Goal: Information Seeking & Learning: Learn about a topic

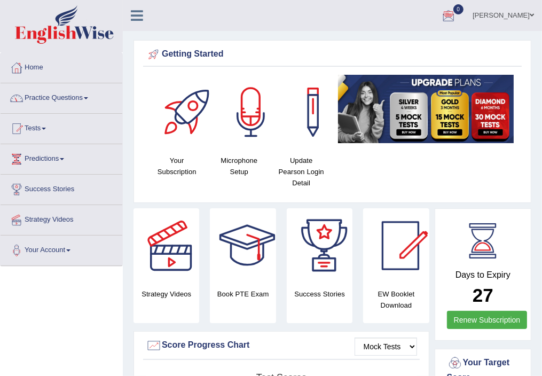
click at [75, 99] on link "Practice Questions" at bounding box center [62, 96] width 122 height 27
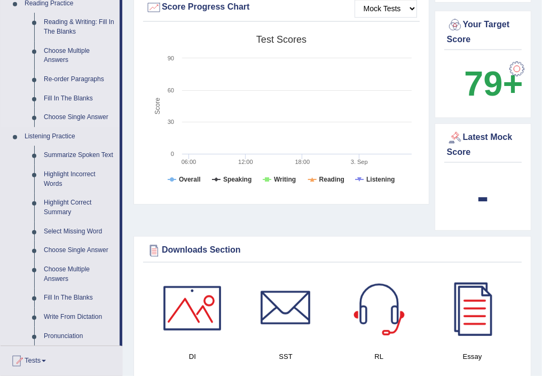
scroll to position [320, 0]
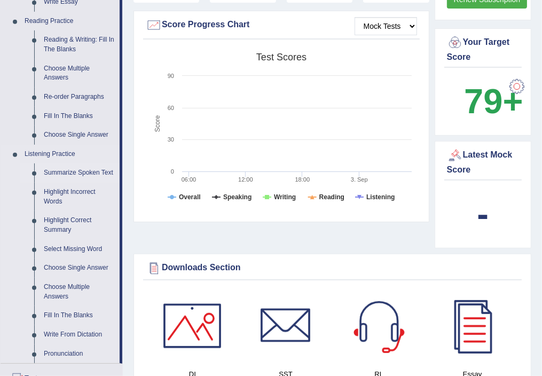
click at [68, 170] on link "Summarize Spoken Text" at bounding box center [79, 172] width 81 height 19
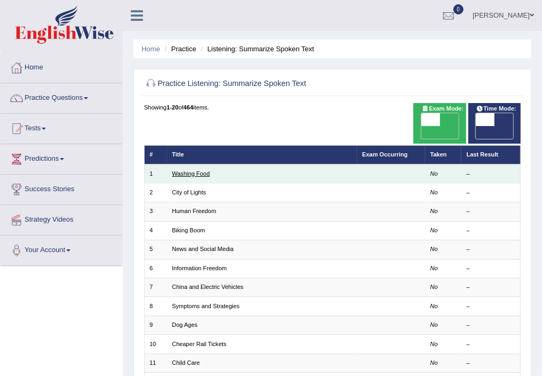
click at [198, 170] on link "Washing Food" at bounding box center [191, 173] width 38 height 6
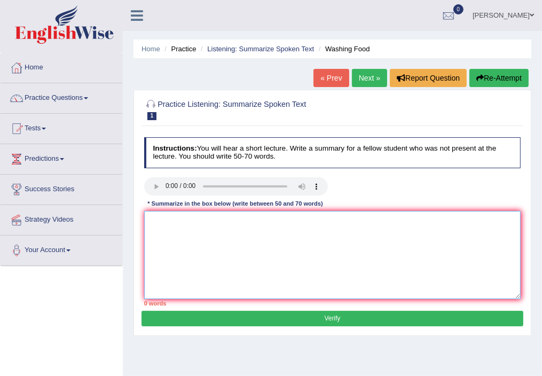
click at [254, 230] on textarea at bounding box center [332, 255] width 377 height 88
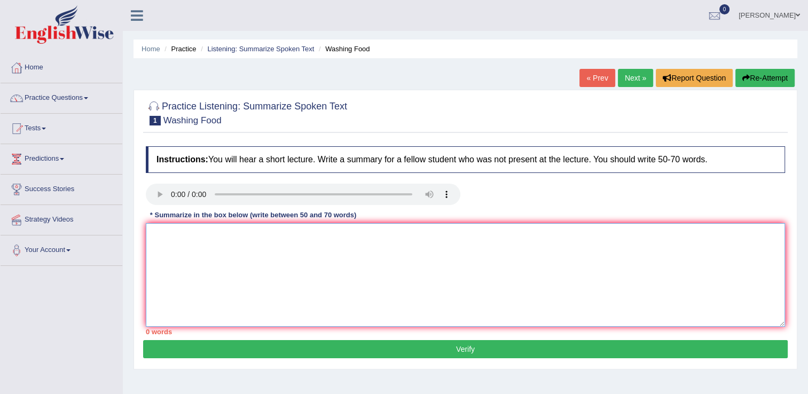
click at [181, 255] on textarea at bounding box center [465, 275] width 639 height 104
paste textarea "The speaker provided a comprehensive overview of [main topic], highlighting sev…"
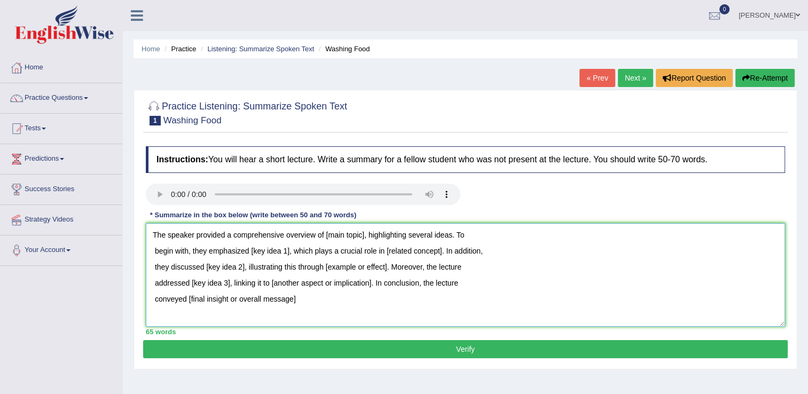
click at [362, 232] on textarea "The speaker provided a comprehensive overview of [main topic], highlighting sev…" at bounding box center [465, 275] width 639 height 104
click at [363, 233] on textarea "The speaker provided a comprehensive overview of [main topic], highlighting sev…" at bounding box center [465, 275] width 639 height 104
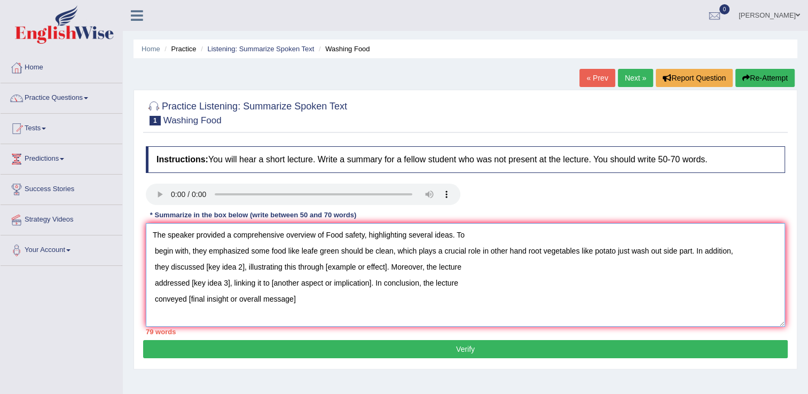
click at [246, 264] on textarea "The speaker provided a comprehensive overview of Food safety, highlighting seve…" at bounding box center [465, 275] width 639 height 104
click at [542, 270] on textarea "The speaker provided a comprehensive overview of Food safety, highlighting seve…" at bounding box center [465, 275] width 639 height 104
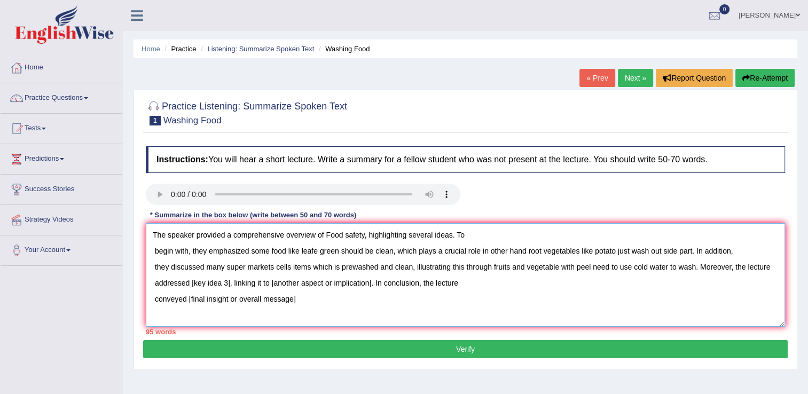
click at [227, 283] on textarea "The speaker provided a comprehensive overview of Food safety, highlighting seve…" at bounding box center [465, 275] width 639 height 104
click at [472, 283] on textarea "The speaker provided a comprehensive overview of Food safety, highlighting seve…" at bounding box center [465, 275] width 639 height 104
click at [294, 301] on textarea "The speaker provided a comprehensive overview of Food safety, highlighting seve…" at bounding box center [465, 275] width 639 height 104
click at [267, 253] on textarea "The speaker provided a comprehensive overview of Food safety, highlighting seve…" at bounding box center [465, 275] width 639 height 104
click at [299, 249] on textarea "The speaker provided a comprehensive overview of Food safety, highlighting seve…" at bounding box center [465, 275] width 639 height 104
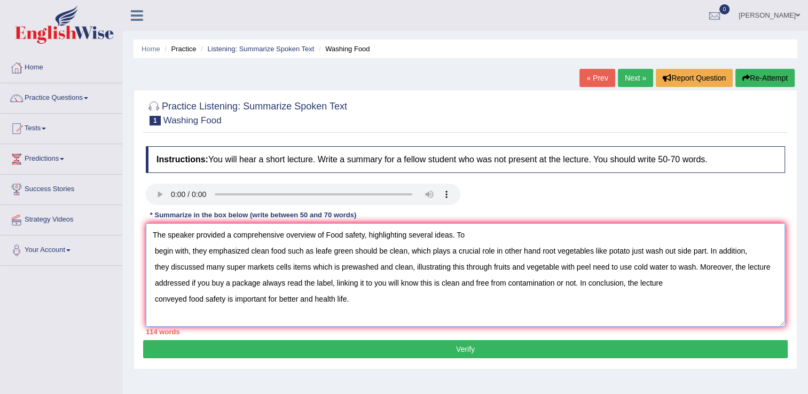
click at [542, 252] on textarea "The speaker provided a comprehensive overview of Food safety, highlighting seve…" at bounding box center [465, 275] width 639 height 104
click at [292, 268] on textarea "The speaker provided a comprehensive overview of Food safety, highlighting seve…" at bounding box center [465, 275] width 639 height 104
click at [278, 267] on textarea "The speaker provided a comprehensive overview of Food safety, highlighting seve…" at bounding box center [465, 275] width 639 height 104
click at [293, 266] on textarea "The speaker provided a comprehensive overview of Food safety, highlighting seve…" at bounding box center [465, 275] width 639 height 104
click at [335, 266] on textarea "The speaker provided a comprehensive overview of Food safety, highlighting seve…" at bounding box center [465, 275] width 639 height 104
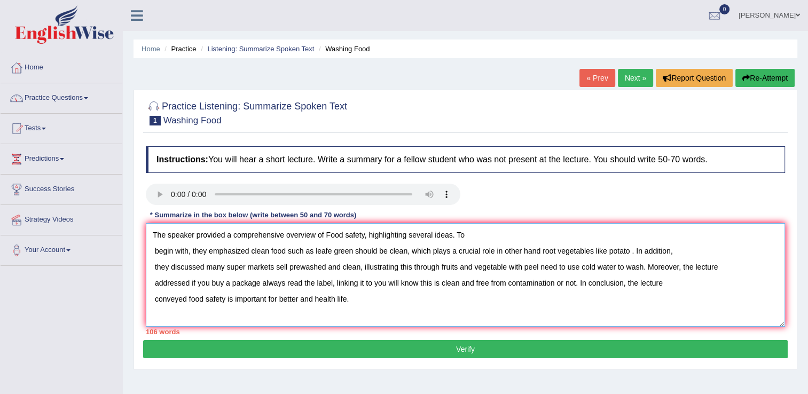
click at [327, 266] on textarea "The speaker provided a comprehensive overview of Food safety, highlighting seve…" at bounding box center [465, 275] width 639 height 104
click at [376, 267] on textarea "The speaker provided a comprehensive overview of Food safety, highlighting seve…" at bounding box center [465, 275] width 639 height 104
drag, startPoint x: 428, startPoint y: 267, endPoint x: 491, endPoint y: 268, distance: 63.0
click at [491, 268] on textarea "The speaker provided a comprehensive overview of Food safety, highlighting seve…" at bounding box center [465, 275] width 639 height 104
click at [484, 266] on textarea "The speaker provided a comprehensive overview of Food safety, highlighting seve…" at bounding box center [465, 275] width 639 height 104
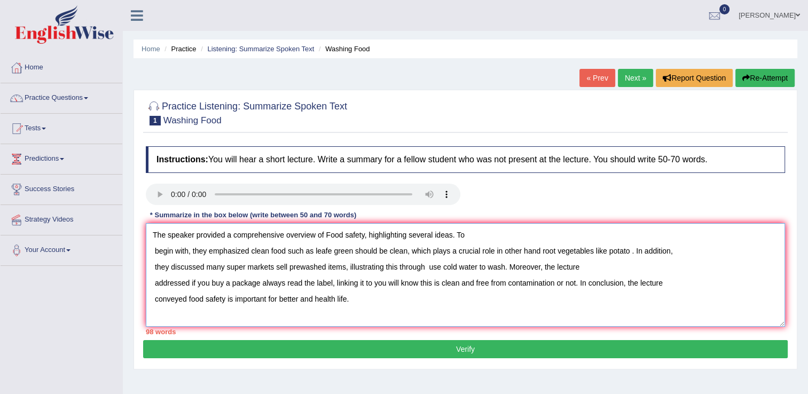
click at [504, 266] on textarea "The speaker provided a comprehensive overview of Food safety, highlighting seve…" at bounding box center [465, 275] width 639 height 104
paste textarea "fruits and vegetable"
click at [208, 285] on textarea "The speaker provided a comprehensive overview of Food safety, highlighting seve…" at bounding box center [465, 275] width 639 height 104
click at [203, 284] on textarea "The speaker provided a comprehensive overview of Food safety, highlighting seve…" at bounding box center [465, 275] width 639 height 104
click at [320, 282] on textarea "The speaker provided a comprehensive overview of Food safety, highlighting seve…" at bounding box center [465, 275] width 639 height 104
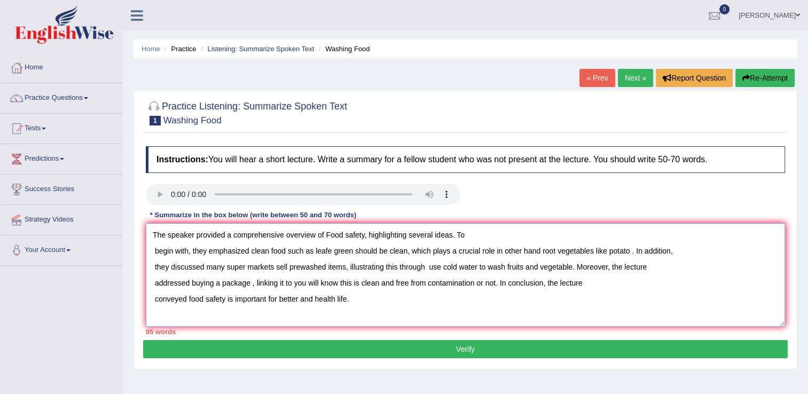
click at [359, 284] on textarea "The speaker provided a comprehensive overview of Food safety, highlighting seve…" at bounding box center [465, 275] width 639 height 104
click at [417, 282] on textarea "The speaker provided a comprehensive overview of Food safety, highlighting seve…" at bounding box center [465, 275] width 639 height 104
click at [419, 282] on textarea "The speaker provided a comprehensive overview of Food safety, highlighting seve…" at bounding box center [465, 275] width 639 height 104
click at [338, 303] on textarea "The speaker provided a comprehensive overview of Food safety, highlighting seve…" at bounding box center [465, 275] width 639 height 104
drag, startPoint x: 277, startPoint y: 299, endPoint x: 187, endPoint y: 298, distance: 89.7
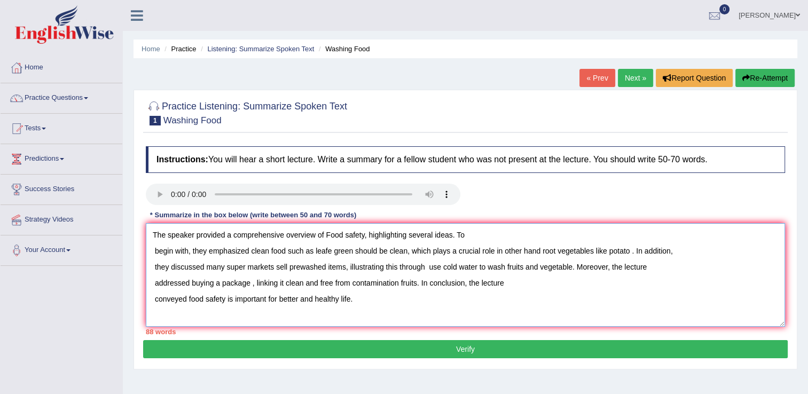
click at [187, 298] on textarea "The speaker provided a comprehensive overview of Food safety, highlighting seve…" at bounding box center [465, 275] width 639 height 104
click at [188, 299] on textarea "The speaker provided a comprehensive overview of Food safety, highlighting seve…" at bounding box center [465, 275] width 639 height 104
click at [190, 301] on textarea "The speaker provided a comprehensive overview of Food safety, highlighting seve…" at bounding box center [465, 275] width 639 height 104
click at [448, 236] on textarea "The speaker provided a comprehensive overview of Food safety, highlighting seve…" at bounding box center [465, 275] width 639 height 104
click at [447, 235] on textarea "The speaker provided a comprehensive overview of Food safety, highlighting seve…" at bounding box center [465, 275] width 639 height 104
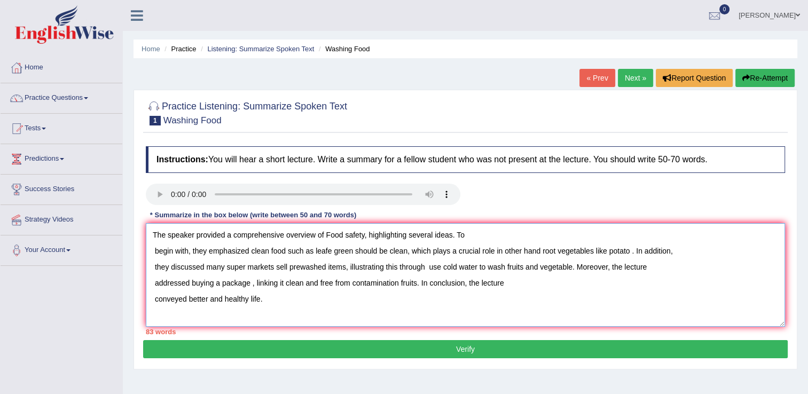
click at [449, 235] on textarea "The speaker provided a comprehensive overview of Food safety, highlighting seve…" at bounding box center [465, 275] width 639 height 104
click at [150, 253] on textarea "The speaker provided a comprehensive overview of Food safety. To begin with, th…" at bounding box center [465, 275] width 639 height 104
drag, startPoint x: 418, startPoint y: 281, endPoint x: 576, endPoint y: 268, distance: 158.6
click at [542, 268] on textarea "The speaker provided a comprehensive overview of Food safety. To begin with, th…" at bounding box center [465, 275] width 639 height 104
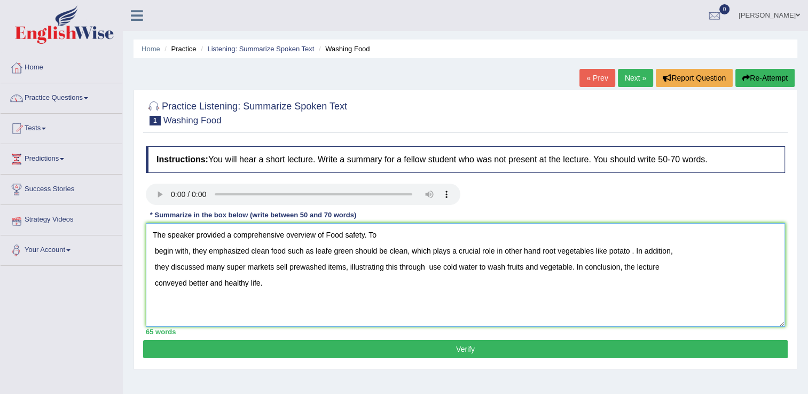
click at [153, 253] on textarea "The speaker provided a comprehensive overview of Food safety. To begin with, th…" at bounding box center [465, 275] width 639 height 104
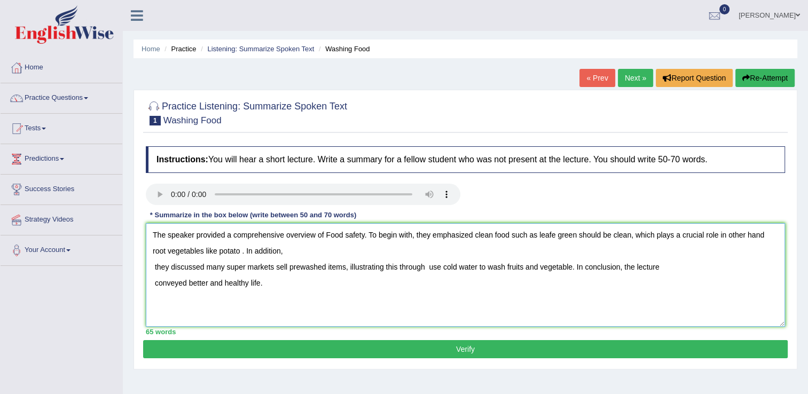
click at [152, 268] on textarea "The speaker provided a comprehensive overview of Food safety. To begin with, th…" at bounding box center [465, 275] width 639 height 104
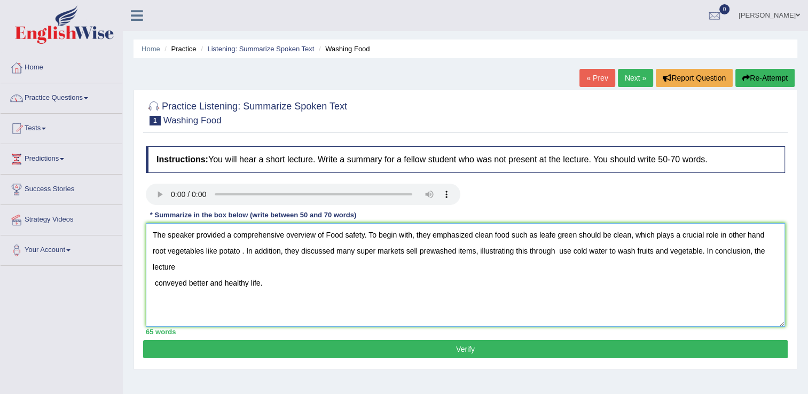
type textarea "The speaker provided a comprehensive overview of Food safety. To begin with, th…"
click at [517, 351] on button "Verify" at bounding box center [465, 349] width 645 height 18
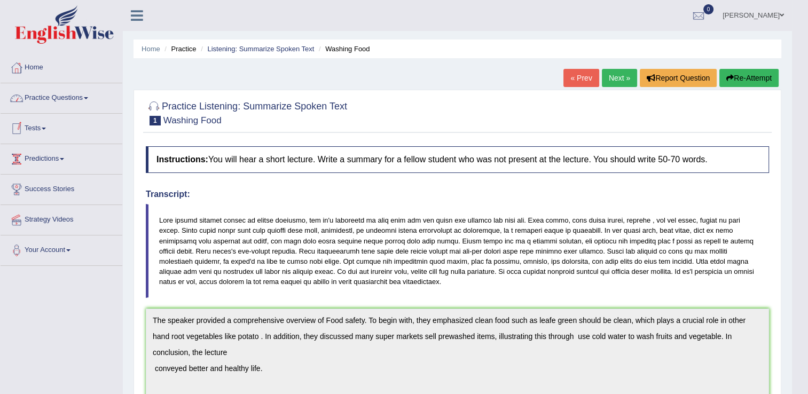
click at [47, 109] on link "Practice Questions" at bounding box center [62, 96] width 122 height 27
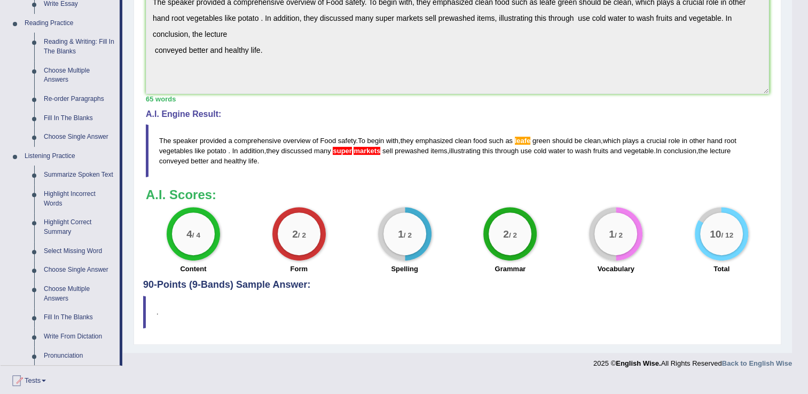
scroll to position [320, 0]
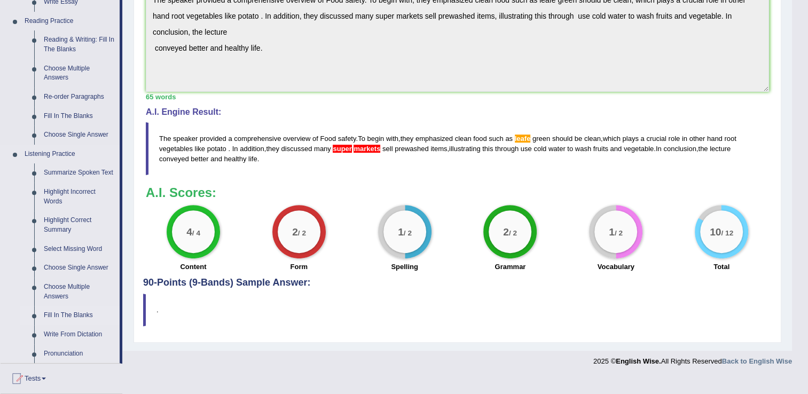
click at [75, 318] on link "Fill In The Blanks" at bounding box center [79, 315] width 81 height 19
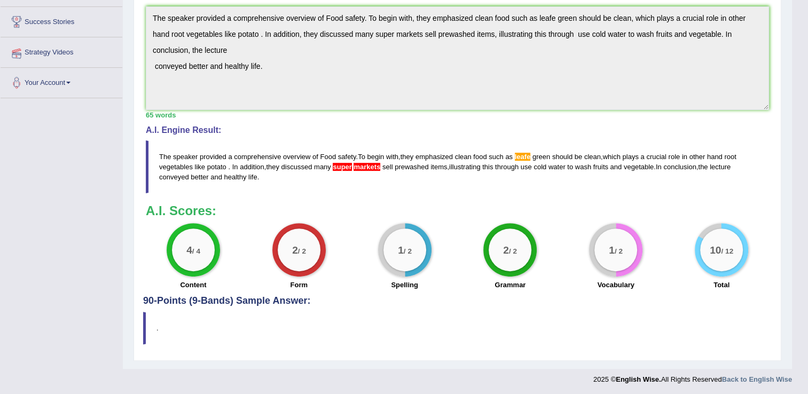
scroll to position [179, 0]
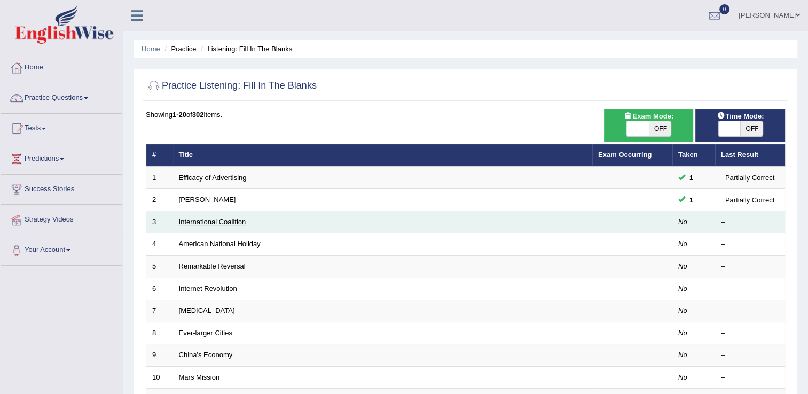
click at [210, 219] on link "International Coalition" at bounding box center [212, 222] width 67 height 8
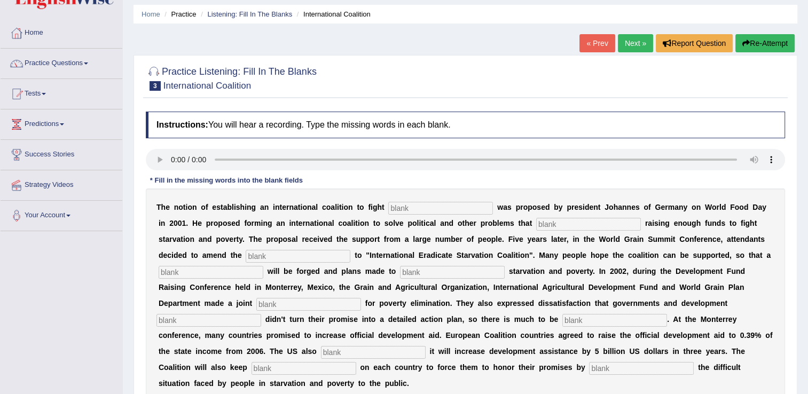
scroll to position [53, 0]
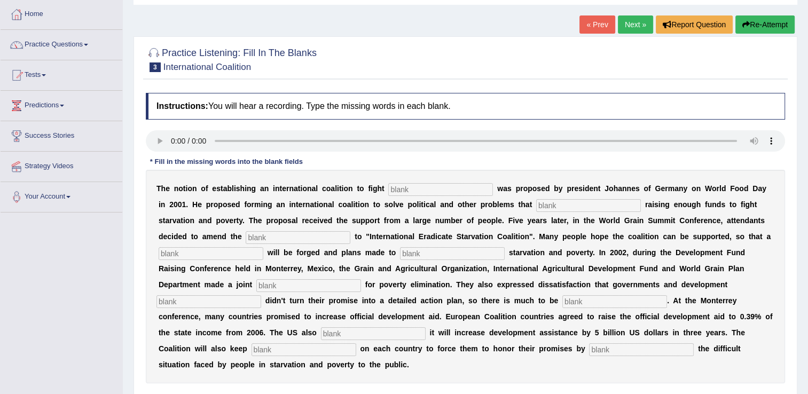
click at [391, 192] on input "text" at bounding box center [440, 189] width 105 height 13
type input "starvation"
click at [536, 209] on input "text" at bounding box center [588, 205] width 105 height 13
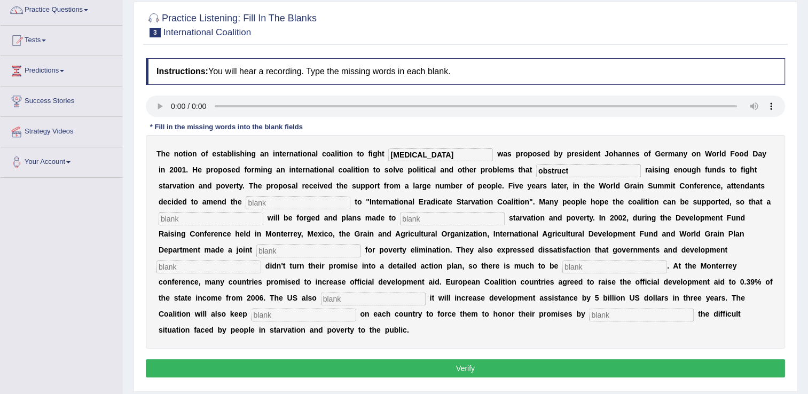
scroll to position [107, 0]
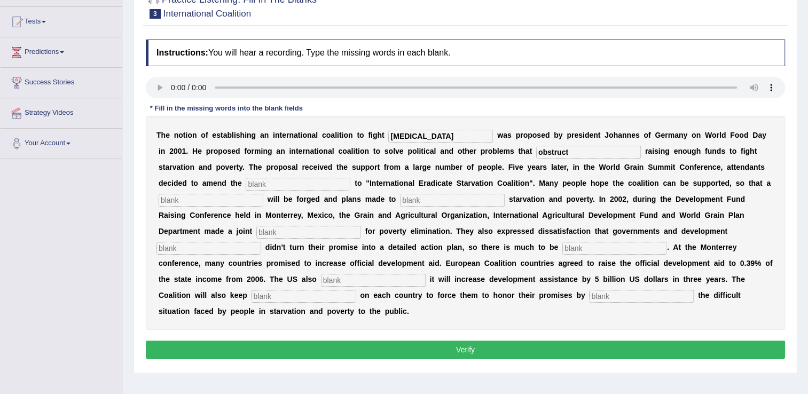
type input "obstruct"
click at [246, 183] on input "text" at bounding box center [298, 184] width 105 height 13
type input "many festitivle"
click at [400, 201] on input "text" at bounding box center [452, 200] width 105 height 13
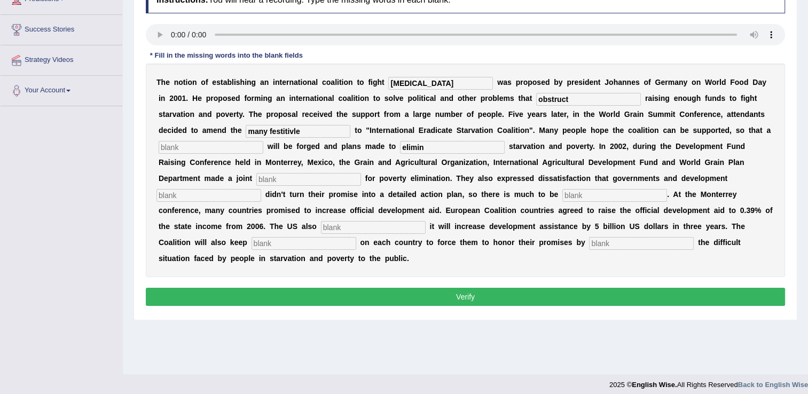
scroll to position [160, 0]
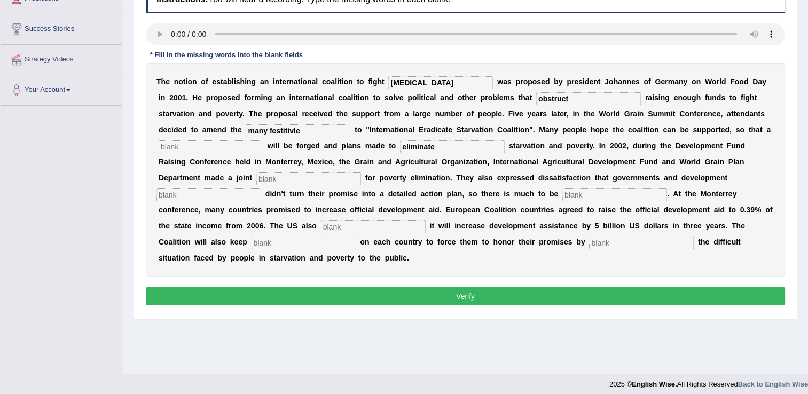
type input "eliminate"
click at [694, 237] on input "text" at bounding box center [641, 243] width 105 height 13
type input "exposing"
click at [356, 237] on input "text" at bounding box center [304, 243] width 105 height 13
type input "pressure"
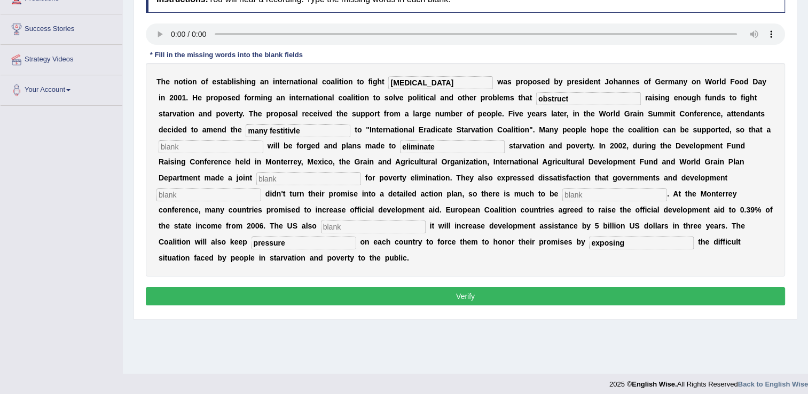
click at [426, 221] on input "text" at bounding box center [373, 227] width 105 height 13
type input "announced"
click at [562, 198] on input "text" at bounding box center [614, 195] width 105 height 13
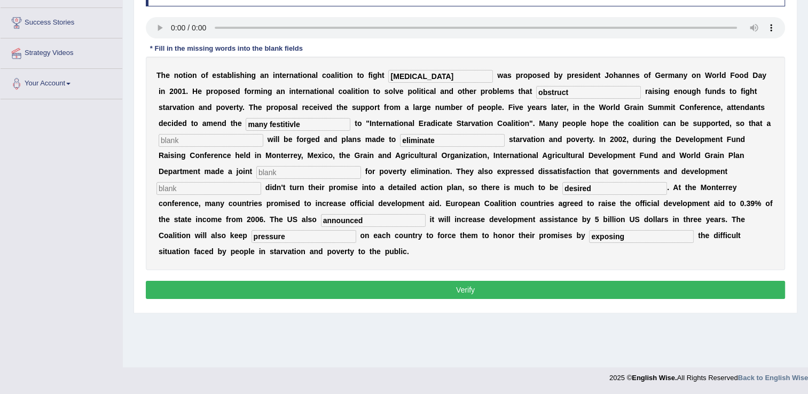
type input "desired"
click at [261, 182] on input "text" at bounding box center [208, 188] width 105 height 13
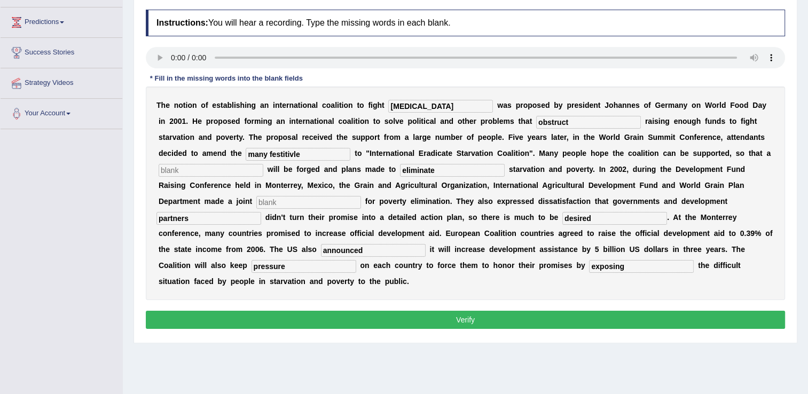
scroll to position [113, 0]
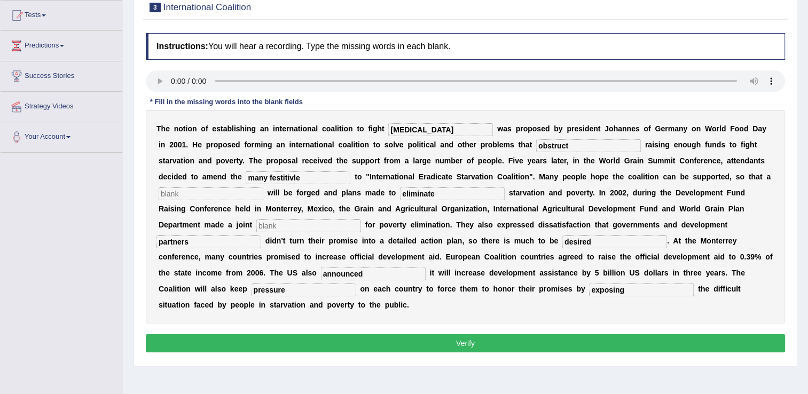
type input "partners"
click at [361, 219] on input "text" at bounding box center [308, 225] width 105 height 13
type input "appeal"
click at [263, 187] on input "text" at bounding box center [211, 193] width 105 height 13
type input "plan"
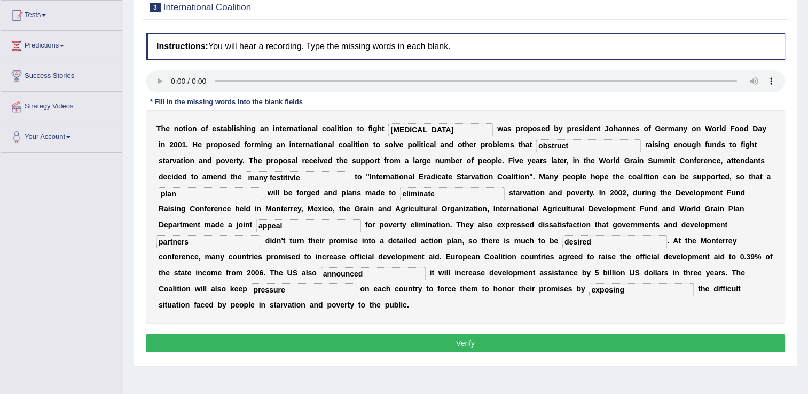
click at [471, 334] on button "Verify" at bounding box center [465, 343] width 639 height 18
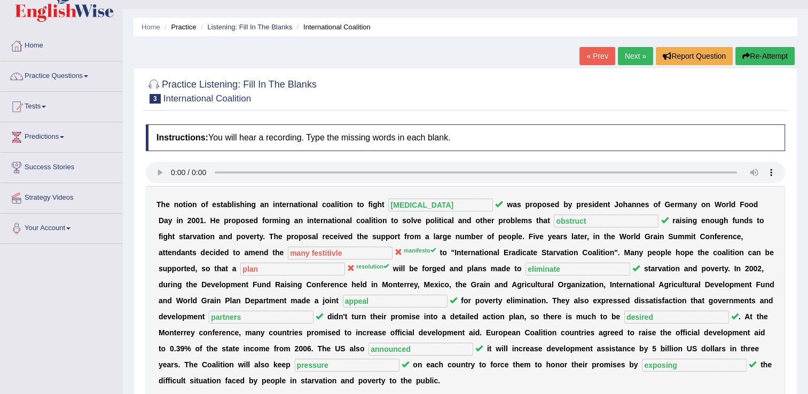
scroll to position [0, 0]
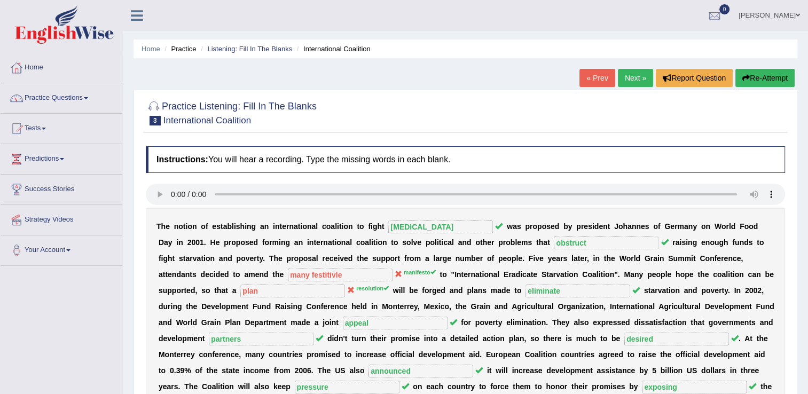
click at [632, 80] on link "Next »" at bounding box center [635, 78] width 35 height 18
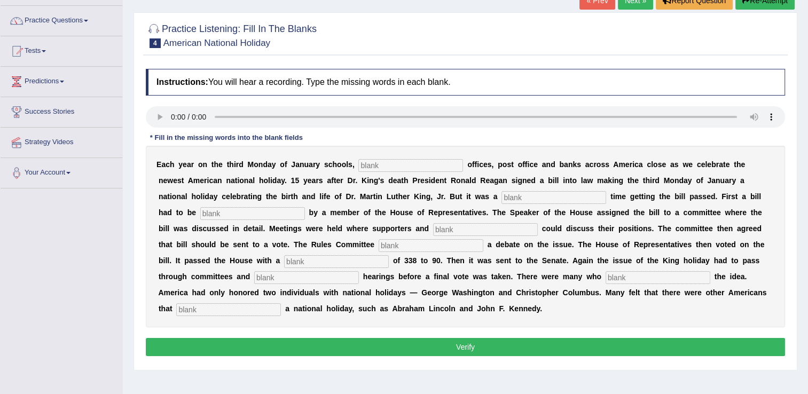
scroll to position [53, 0]
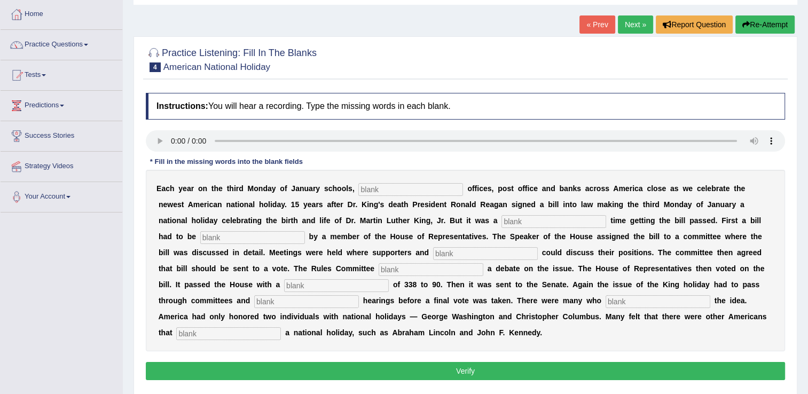
click at [623, 17] on link "Next »" at bounding box center [635, 24] width 35 height 18
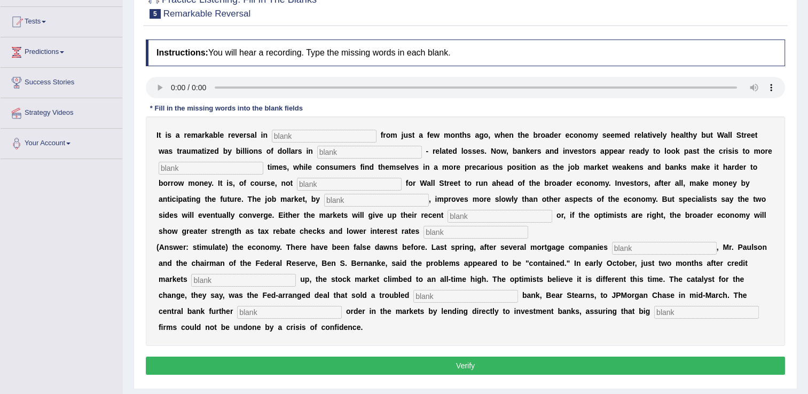
scroll to position [53, 0]
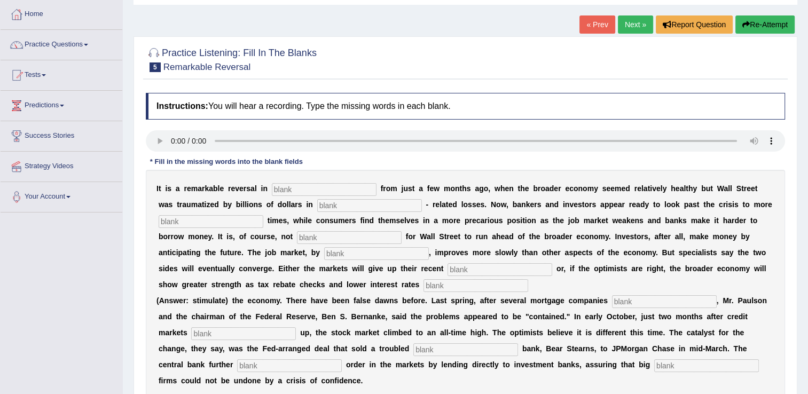
click at [611, 26] on link "« Prev" at bounding box center [596, 24] width 35 height 18
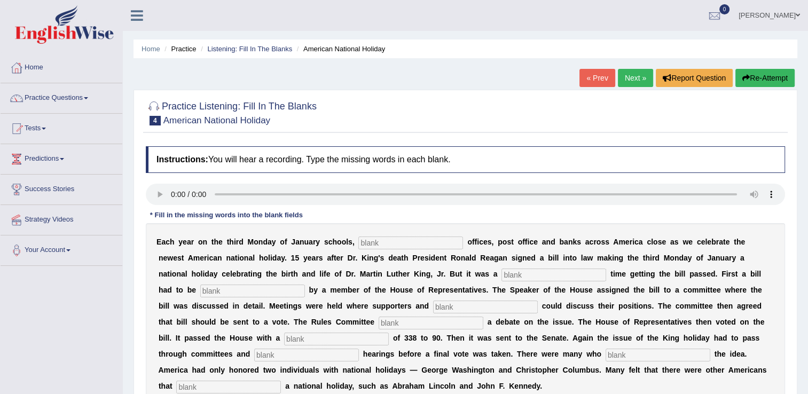
scroll to position [53, 0]
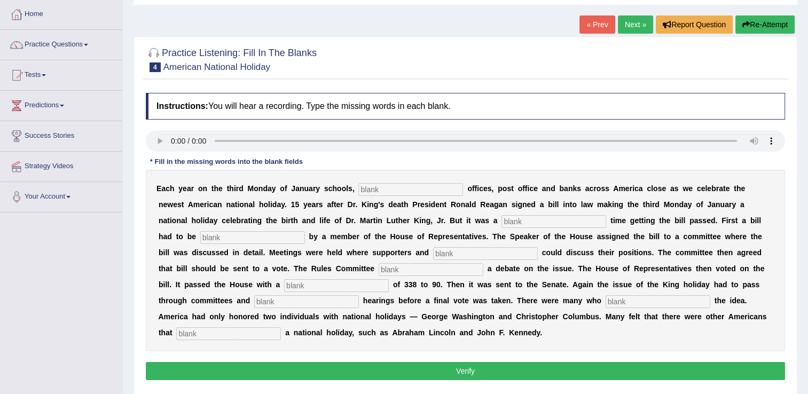
click at [371, 188] on input "text" at bounding box center [410, 189] width 105 height 13
type input "federal"
click at [501, 221] on input "text" at bounding box center [553, 221] width 105 height 13
type input "tough"
click at [305, 231] on input "text" at bounding box center [252, 237] width 105 height 13
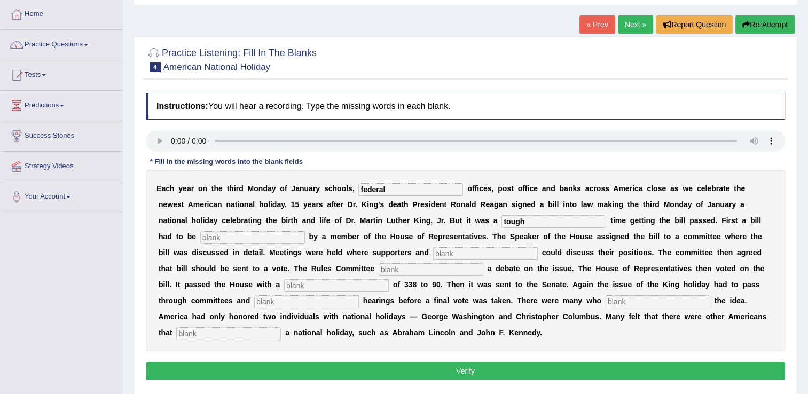
click at [305, 231] on input "text" at bounding box center [252, 237] width 105 height 13
type input "introduce"
click at [433, 254] on input "text" at bounding box center [485, 253] width 105 height 13
type input "opponents"
click at [379, 273] on input "text" at bounding box center [431, 269] width 105 height 13
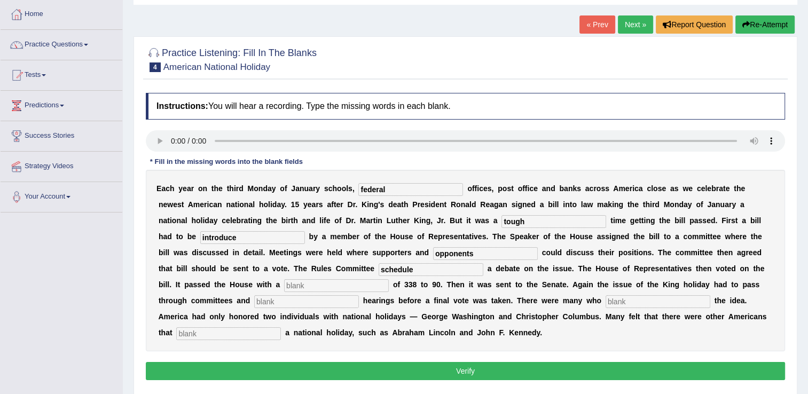
type input "schedule"
click at [389, 279] on input "text" at bounding box center [336, 285] width 105 height 13
type input "vote"
click at [606, 302] on input "text" at bounding box center [658, 301] width 105 height 13
type input "commities"
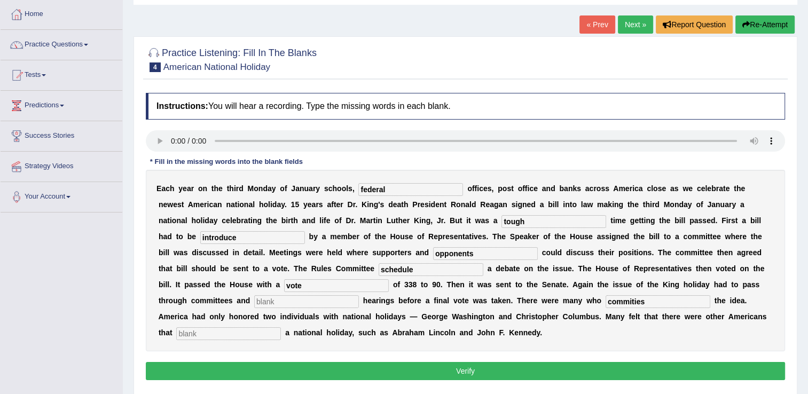
drag, startPoint x: 307, startPoint y: 301, endPoint x: 267, endPoint y: 305, distance: 40.3
click at [606, 305] on input "commities" at bounding box center [658, 301] width 105 height 13
click at [359, 295] on input "text" at bounding box center [306, 301] width 105 height 13
type input "commities"
click at [606, 305] on input "text" at bounding box center [658, 301] width 105 height 13
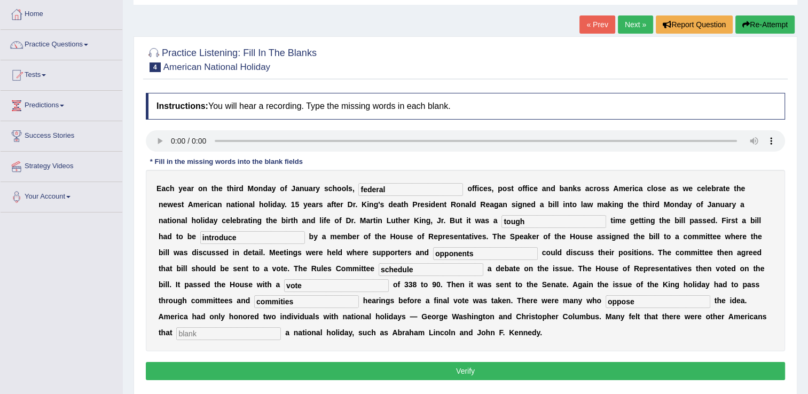
type input "oppose"
click at [281, 327] on input "text" at bounding box center [228, 333] width 105 height 13
type input "deserve"
click at [427, 362] on button "Verify" at bounding box center [465, 371] width 639 height 18
